Goal: Check status

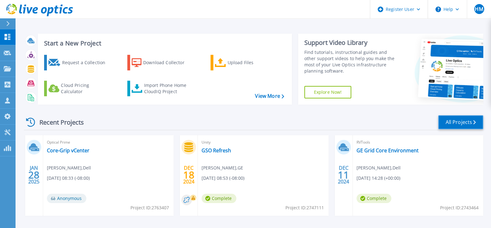
click at [448, 120] on link "All Projects" at bounding box center [461, 122] width 45 height 14
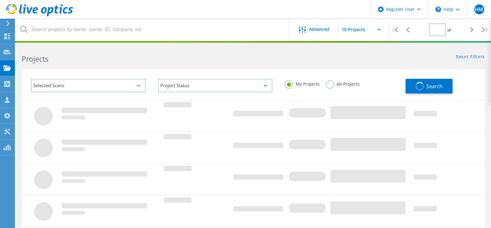
type input "2"
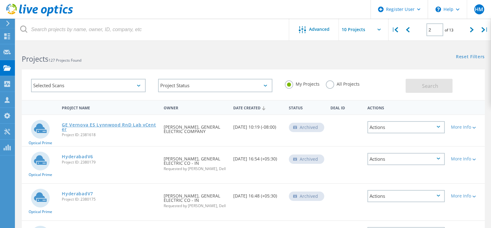
click at [129, 123] on link "GE Vernova ES Lynnwood RnD Lab vCenter" at bounding box center [110, 126] width 96 height 9
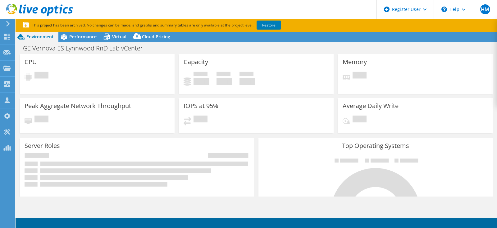
select select "USEast"
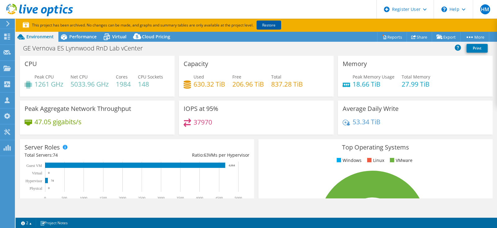
click at [269, 25] on link "Restore" at bounding box center [269, 25] width 25 height 9
click at [111, 36] on icon at bounding box center [106, 36] width 11 height 11
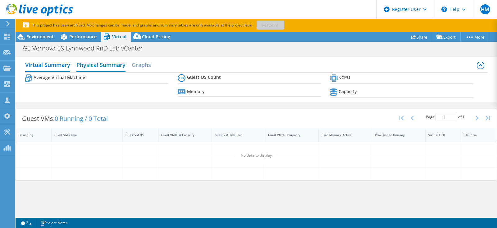
click at [94, 62] on h2 "Physical Summary" at bounding box center [100, 65] width 49 height 14
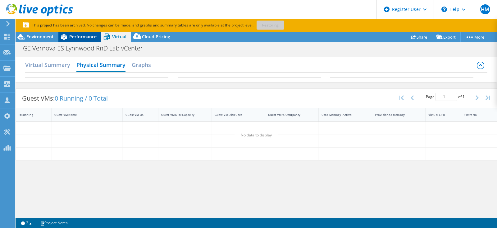
click at [82, 39] on span "Performance" at bounding box center [82, 37] width 27 height 6
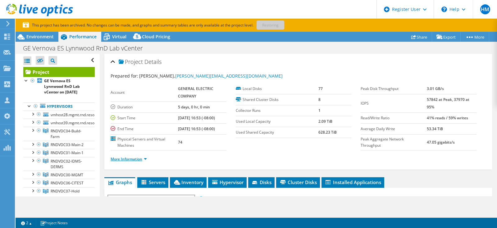
click at [147, 156] on link "More Information" at bounding box center [129, 158] width 36 height 5
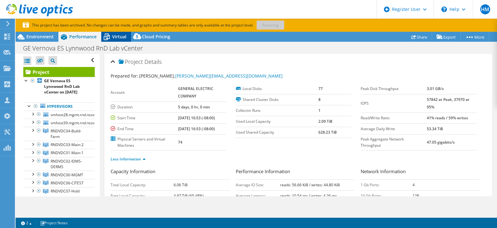
click at [122, 32] on div "Virtual" at bounding box center [116, 37] width 30 height 10
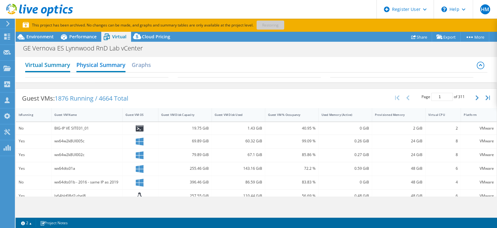
click at [51, 67] on h2 "Virtual Summary" at bounding box center [47, 65] width 45 height 14
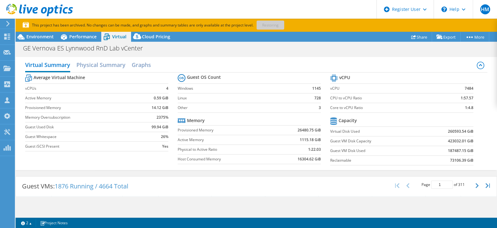
click at [448, 151] on b "187487.15 GiB" at bounding box center [460, 150] width 25 height 6
click at [448, 149] on b "187487.15 GiB" at bounding box center [460, 150] width 25 height 6
click at [110, 67] on h2 "Physical Summary" at bounding box center [100, 65] width 49 height 14
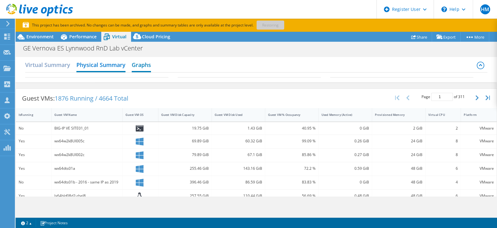
click at [146, 64] on h2 "Graphs" at bounding box center [141, 65] width 19 height 14
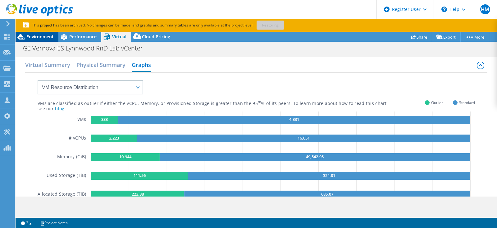
click at [52, 34] on span "Environment" at bounding box center [39, 37] width 27 height 6
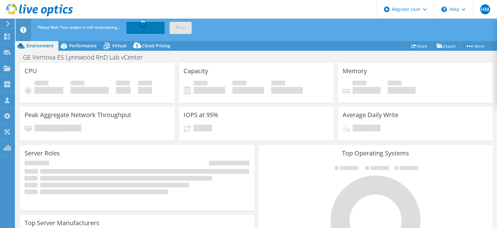
select select "USEast"
select select "USD"
